Goal: Navigation & Orientation: Go to known website

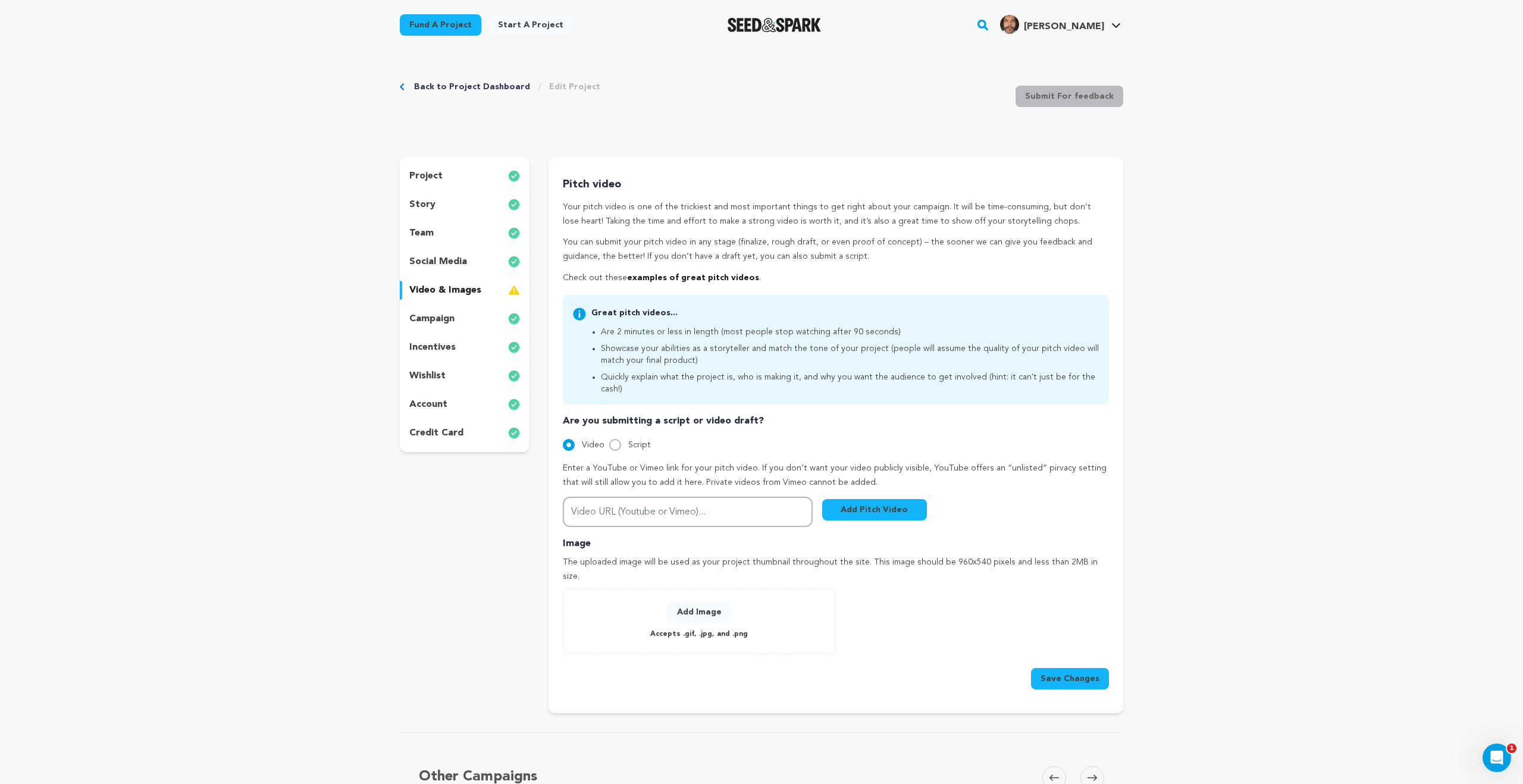
scroll to position [2, 0]
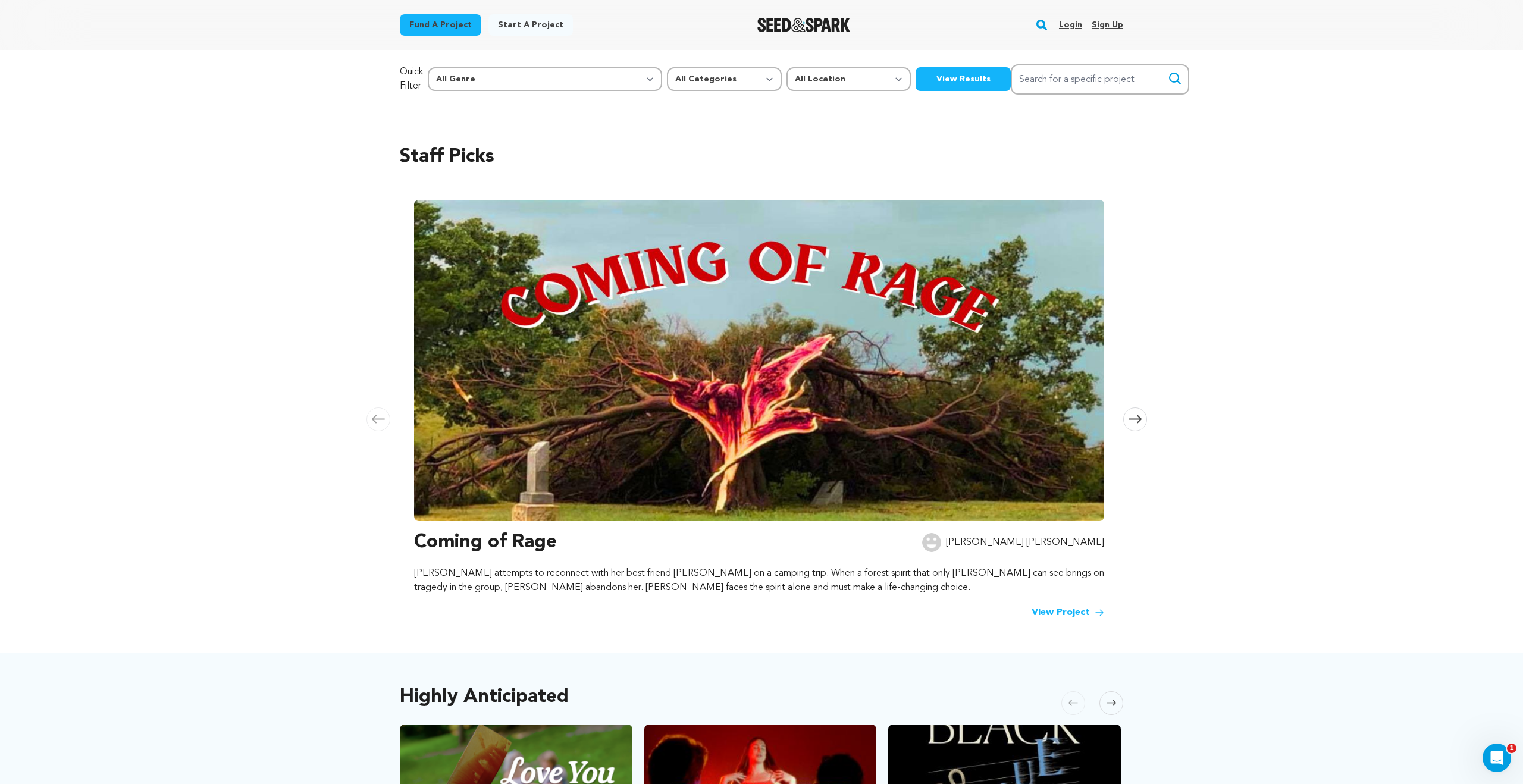
click at [812, 26] on img "Seed&Spark Homepage" at bounding box center [803, 25] width 93 height 14
